Goal: Find specific page/section: Find specific page/section

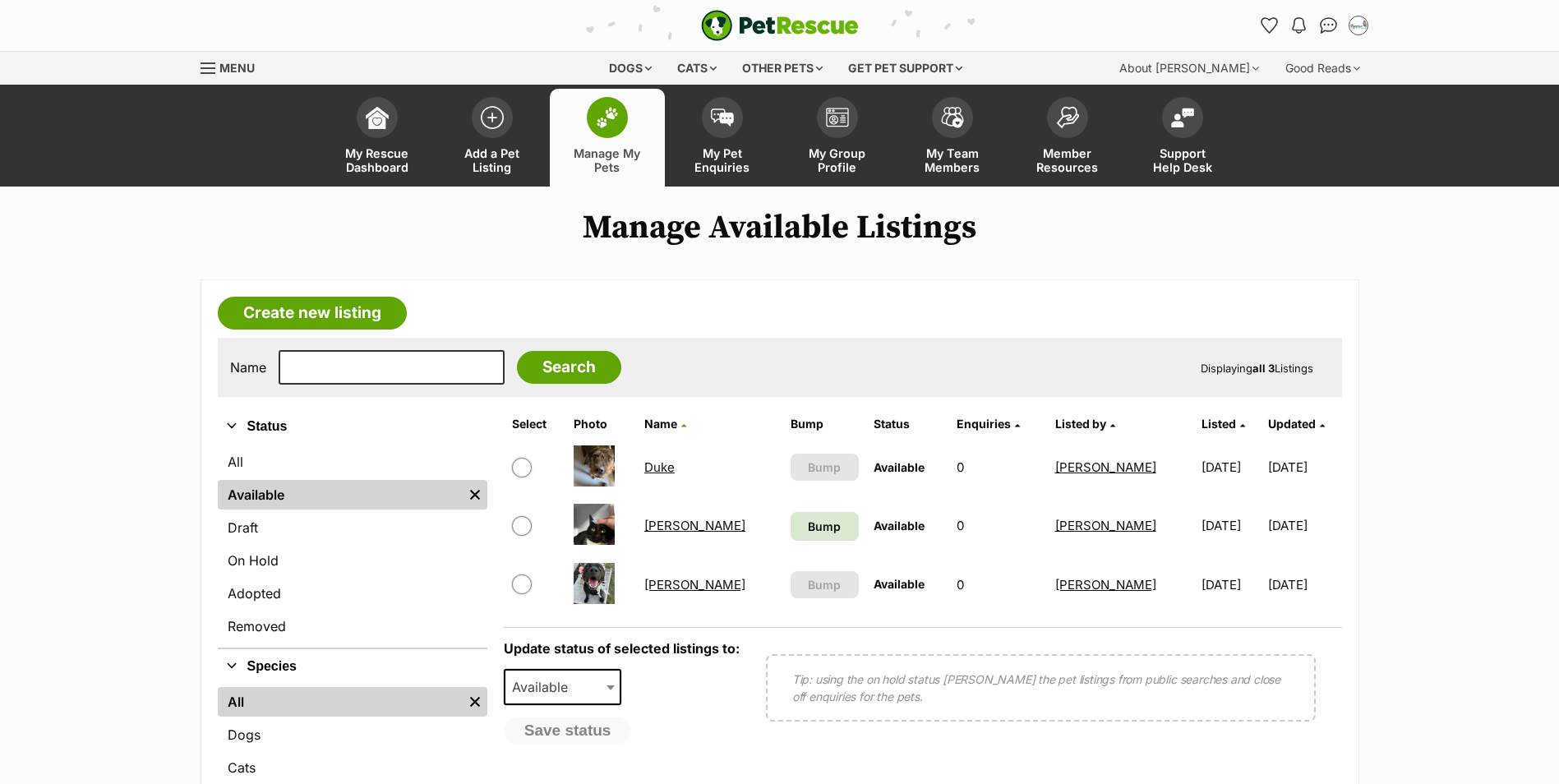
click at [661, 467] on link "Duke" at bounding box center [659, 467] width 30 height 16
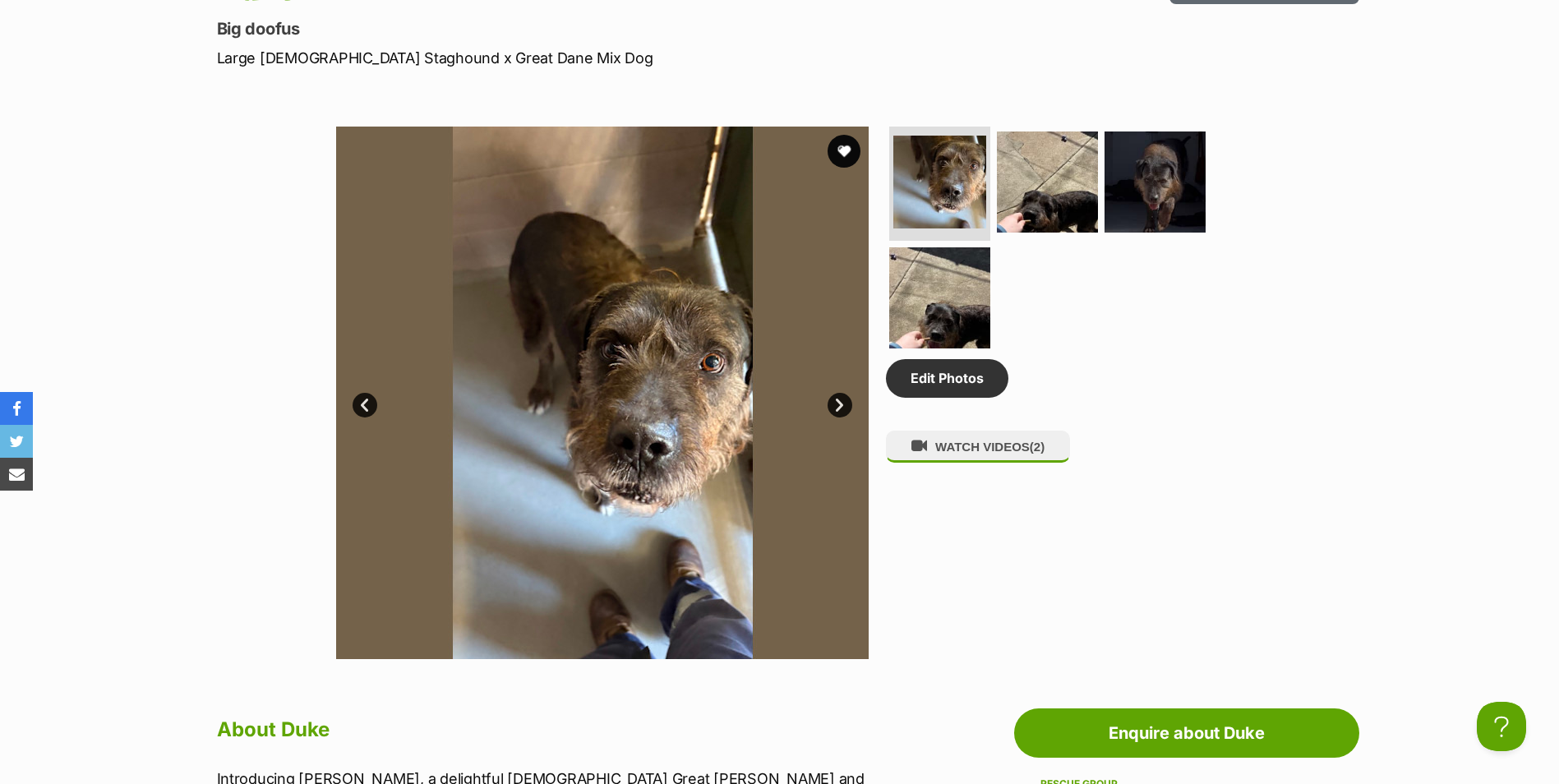
scroll to position [493, 0]
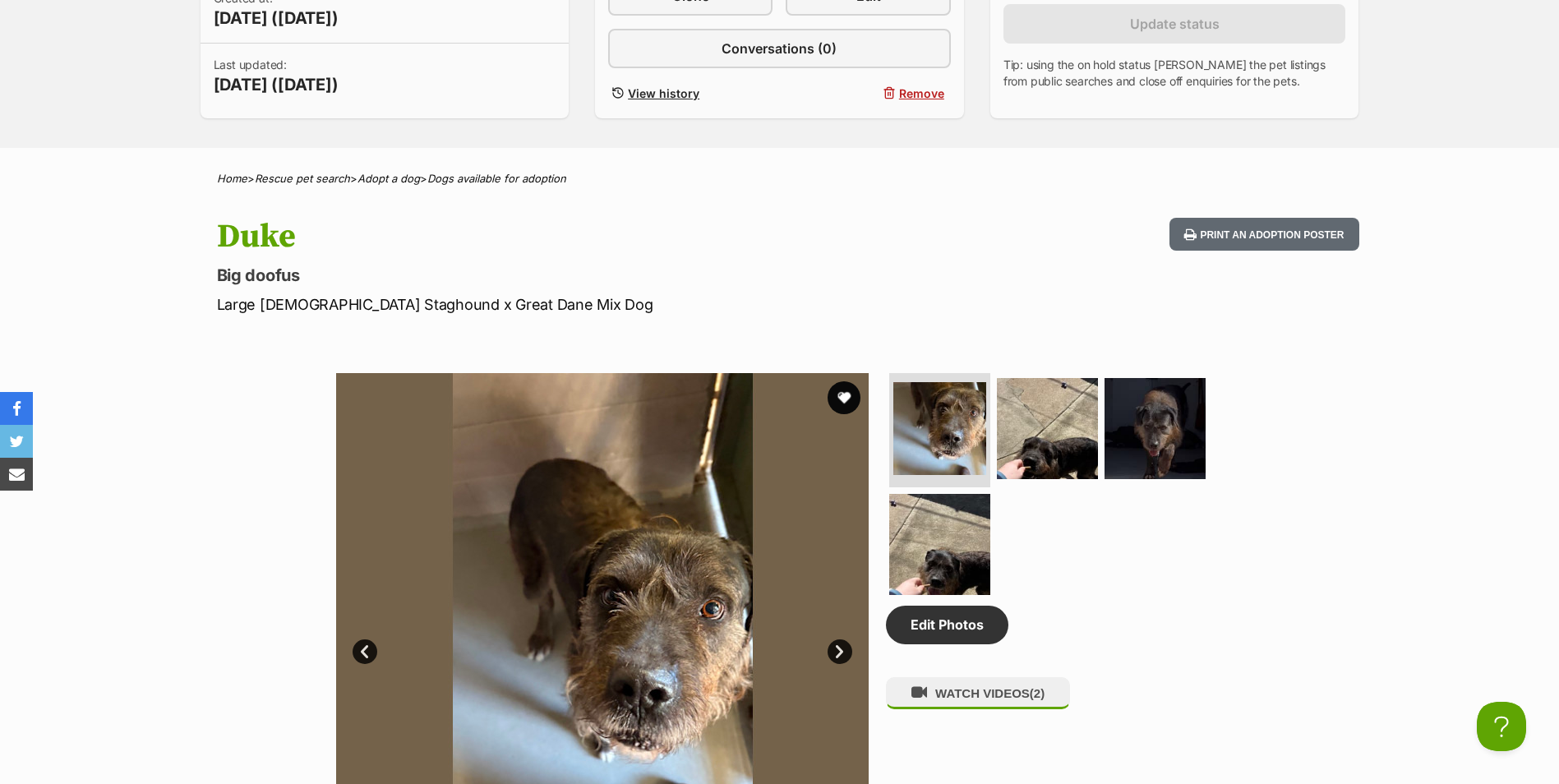
click at [157, 494] on div "Available 1 of 4 images 1 of 4 images 1 of 4 images 1 of 4 images Next Prev 1 2…" at bounding box center [780, 626] width 1559 height 557
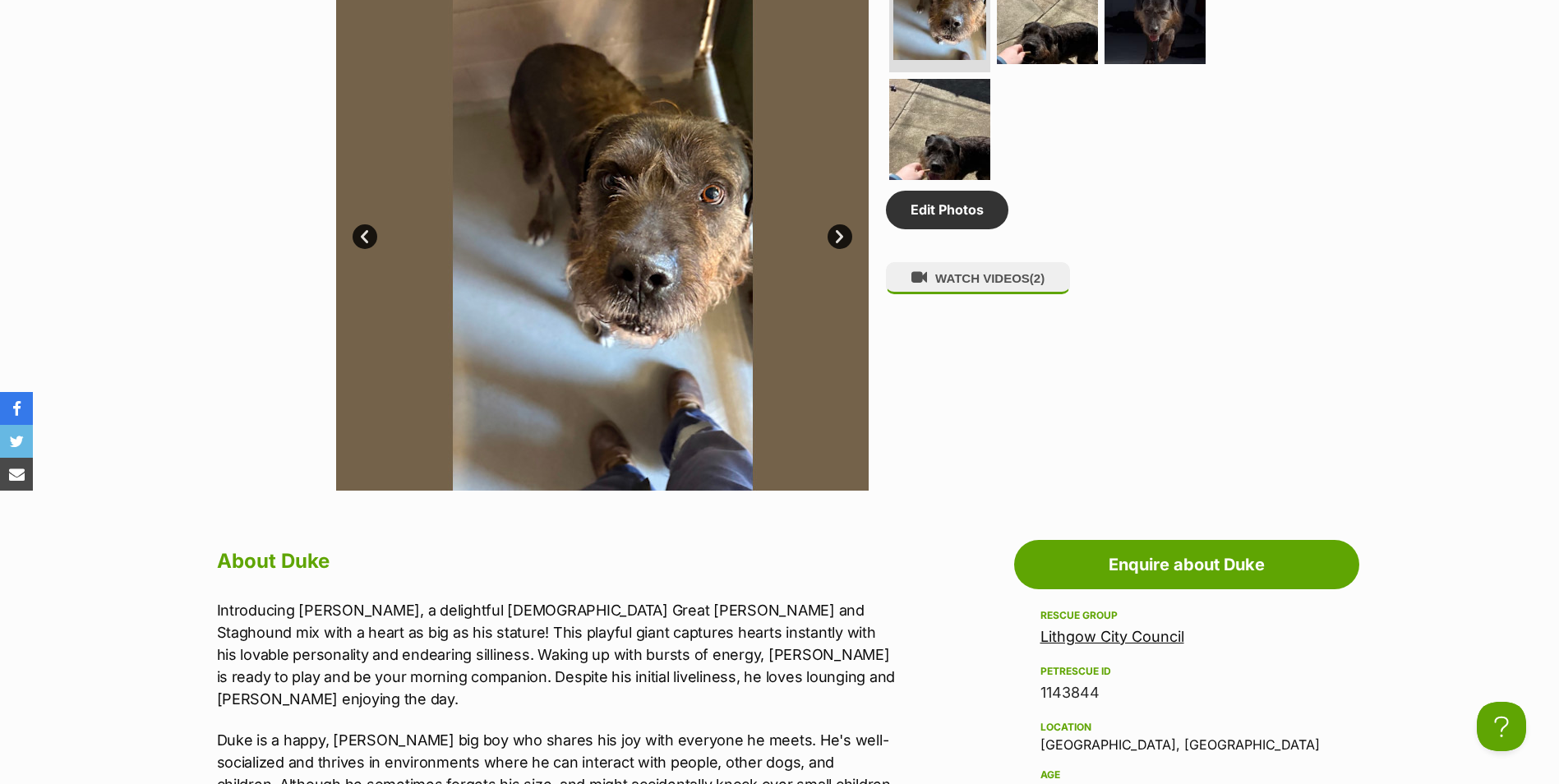
scroll to position [1150, 0]
